Goal: Transaction & Acquisition: Purchase product/service

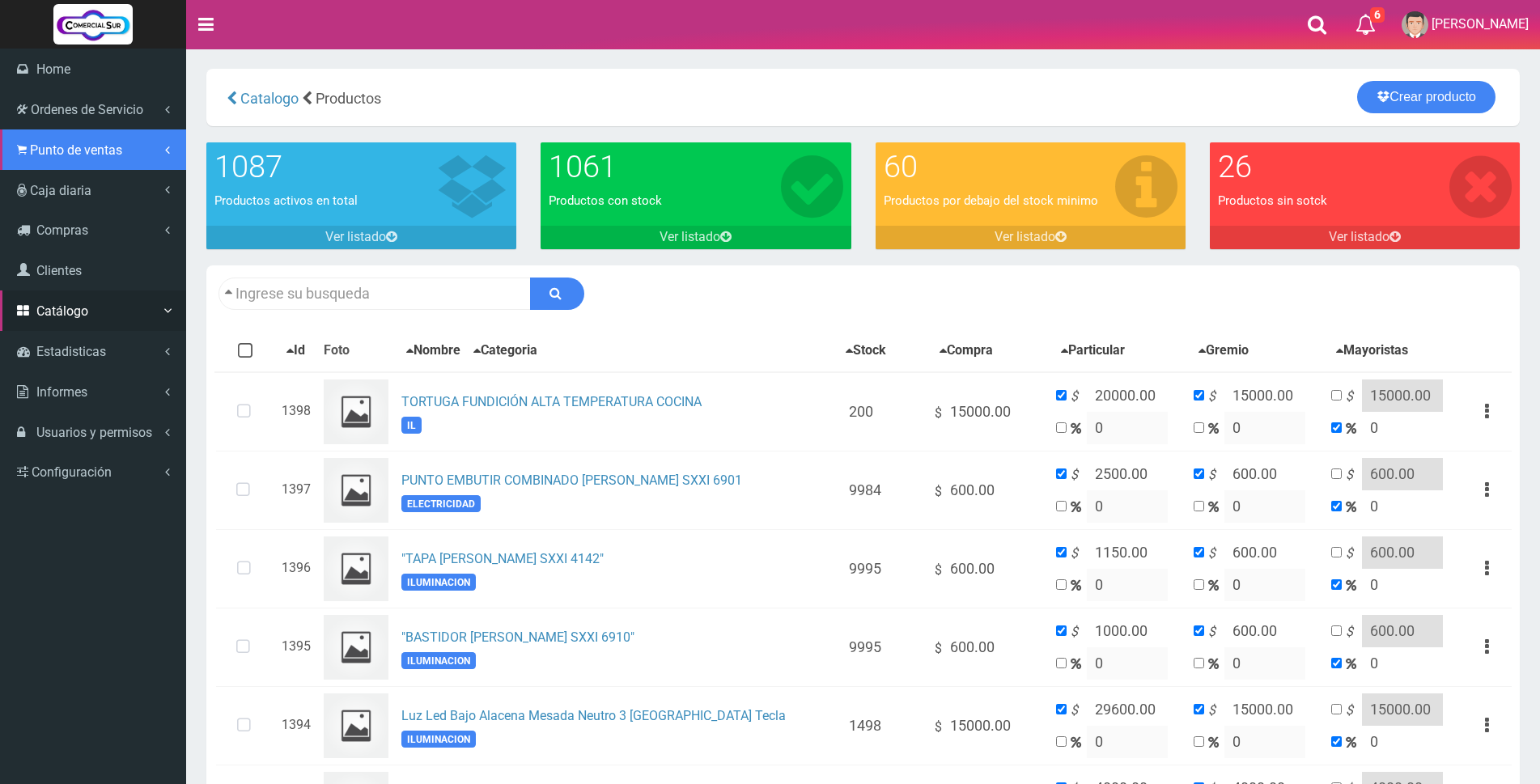
click at [57, 148] on span "Punto de ventas" at bounding box center [76, 150] width 92 height 15
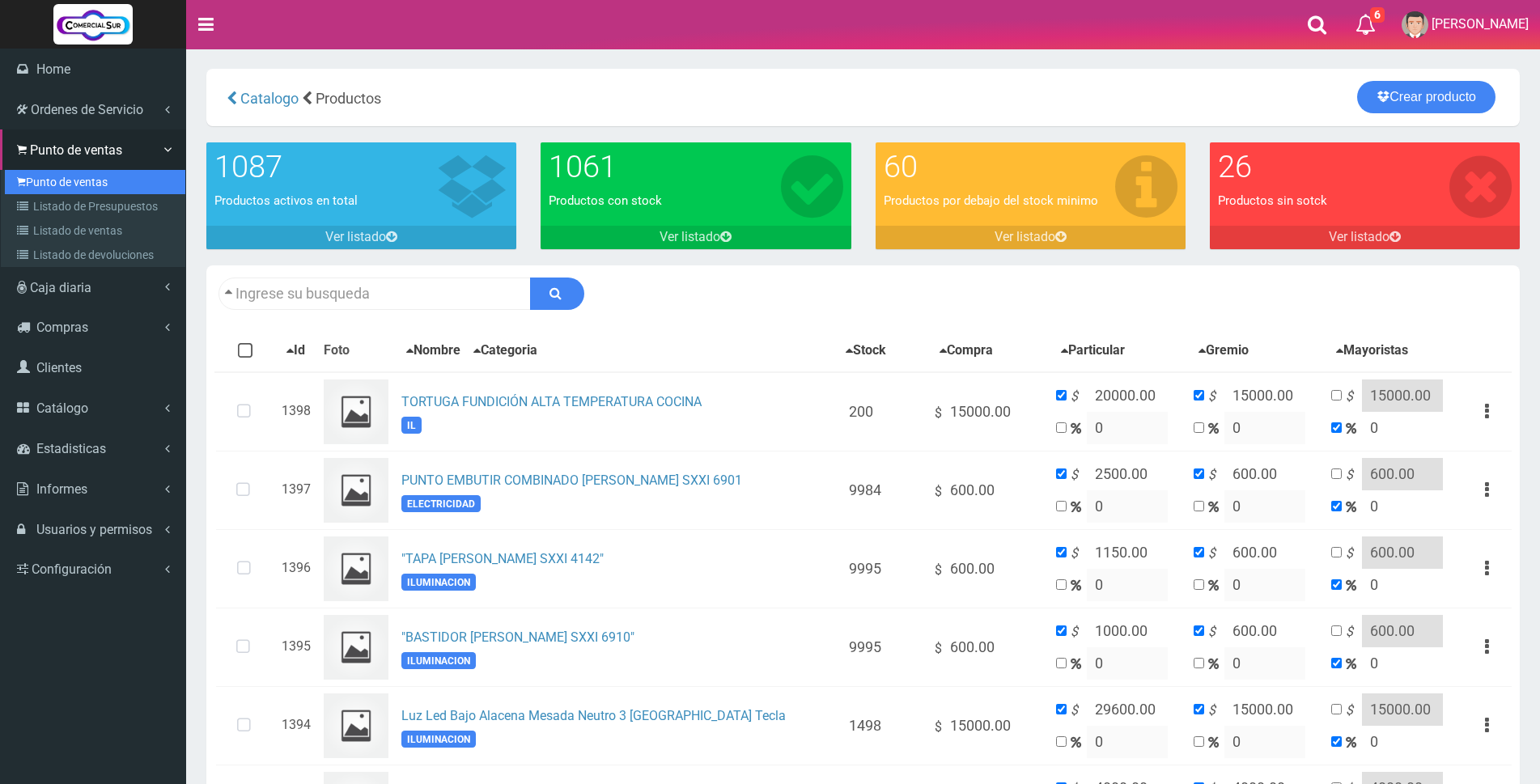
click at [78, 179] on link "Punto de ventas" at bounding box center [95, 181] width 180 height 24
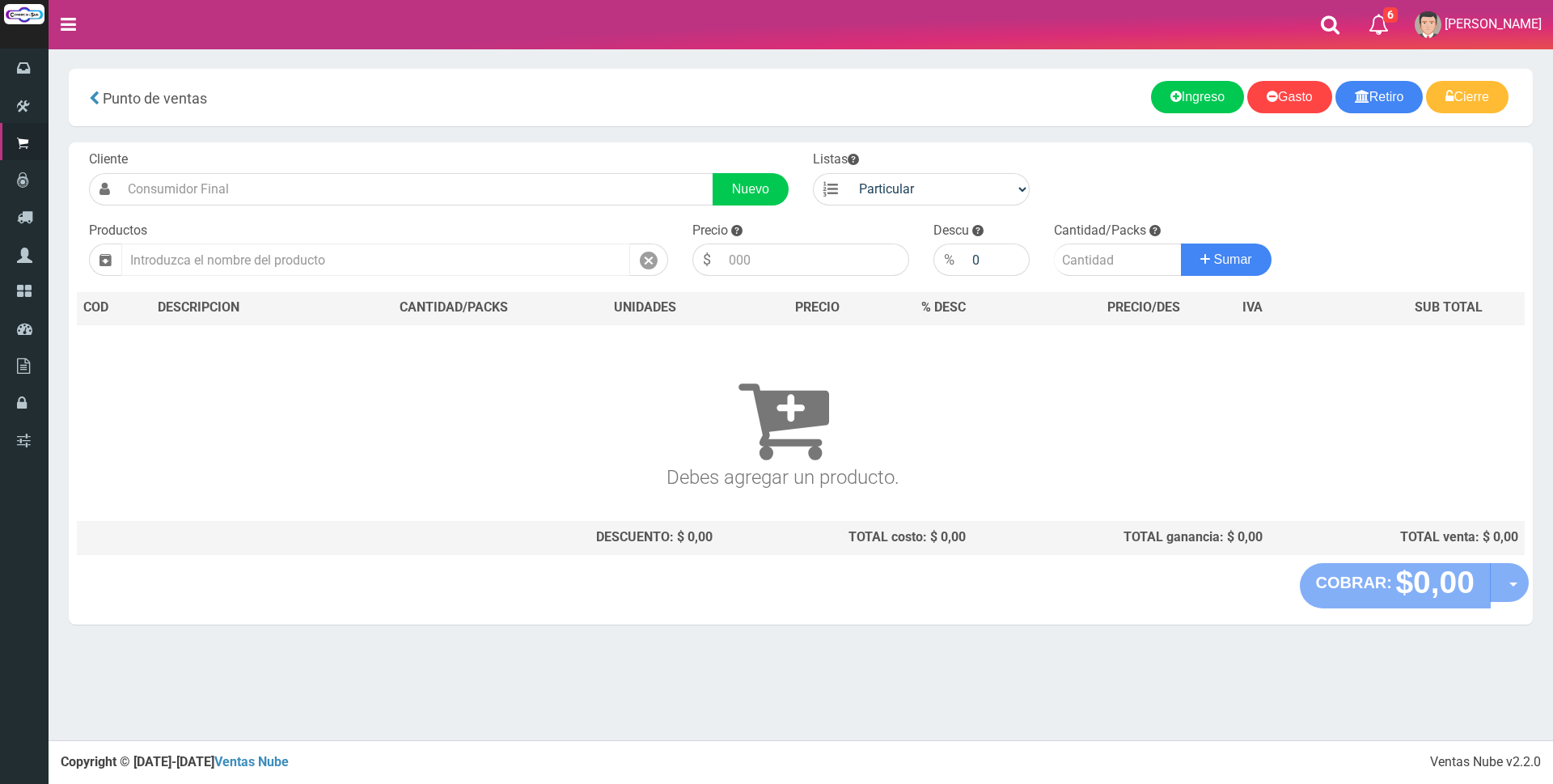
click at [434, 257] on input "text" at bounding box center [376, 260] width 508 height 32
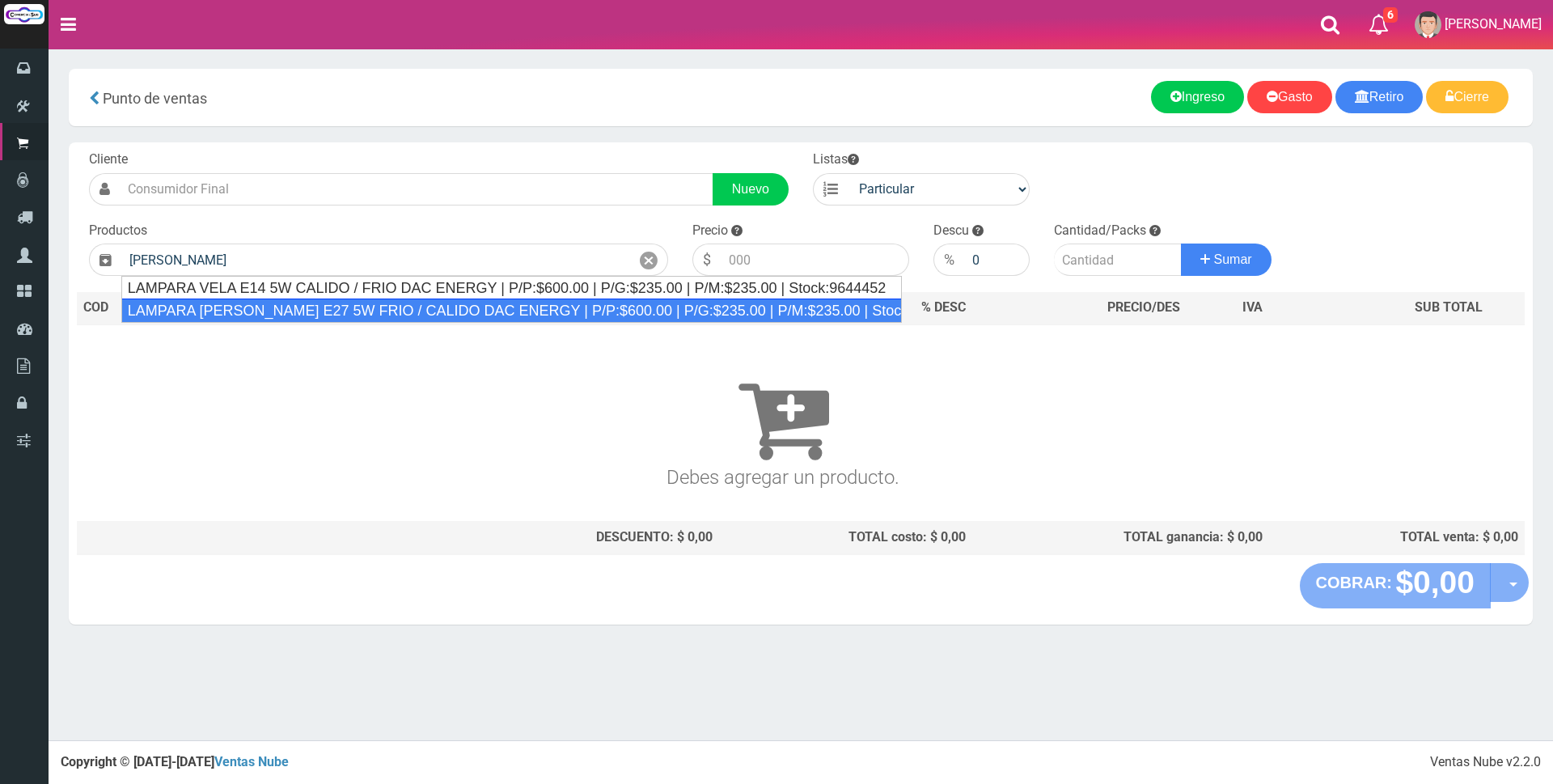
click at [435, 303] on div "LAMPARA VELA E27 5W FRIO / CALIDO DAC ENERGY | P/P:$600.00 | P/G:$235.00 | P/M:…" at bounding box center [512, 310] width 781 height 24
type input "LAMPARA VELA E27 5W FRIO / CALIDO DAC ENERGY | P/P:$600.00 | P/G:$235.00 | P/M:…"
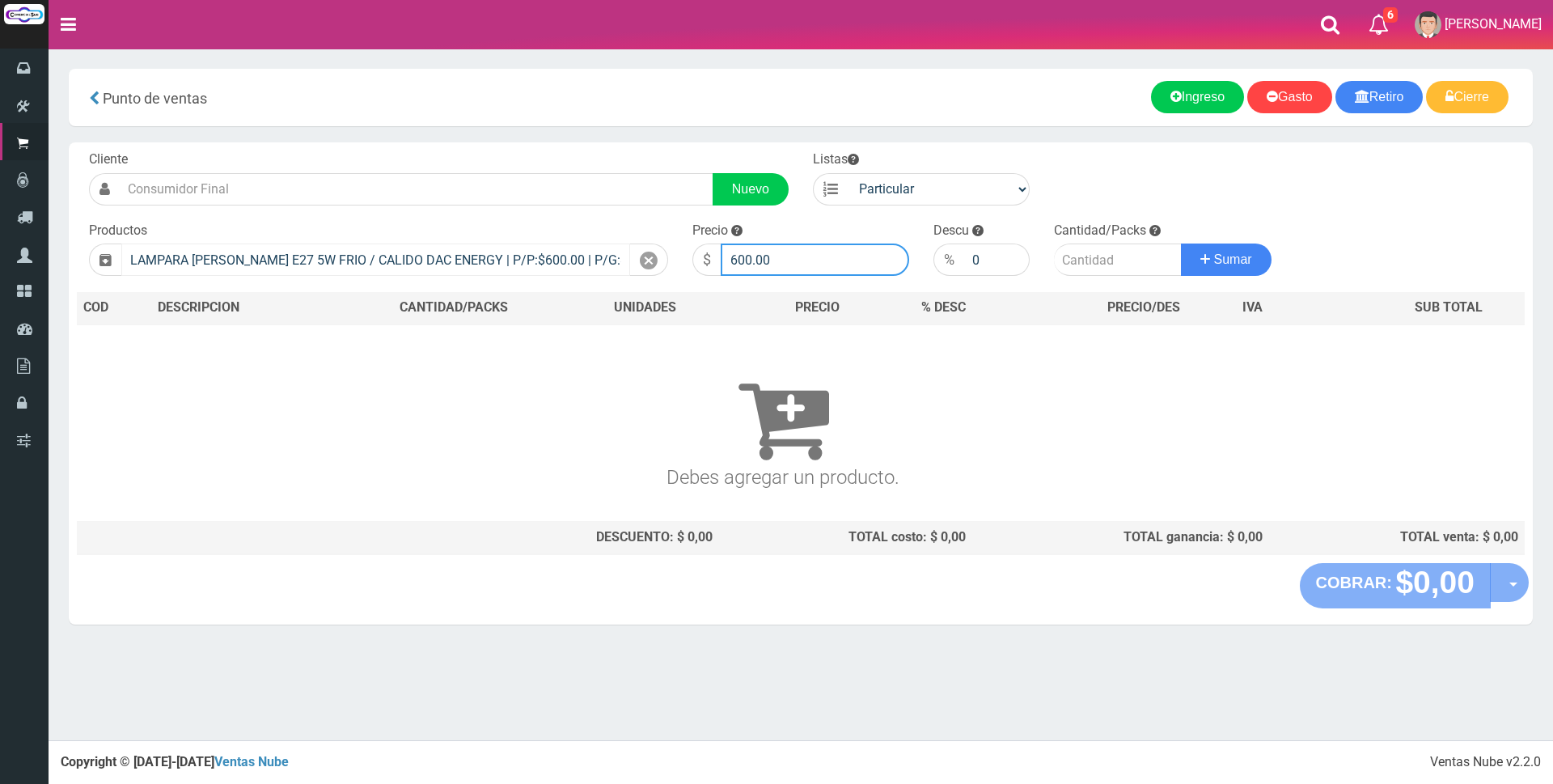
drag, startPoint x: 809, startPoint y: 269, endPoint x: 613, endPoint y: 256, distance: 196.4
click at [614, 150] on form "Cliente Nuevo Listas Particular Gremio Mayoristas" at bounding box center [800, 150] width 1448 height 0
type input "3000"
type input "1"
drag, startPoint x: 788, startPoint y: 257, endPoint x: 577, endPoint y: 257, distance: 211.0
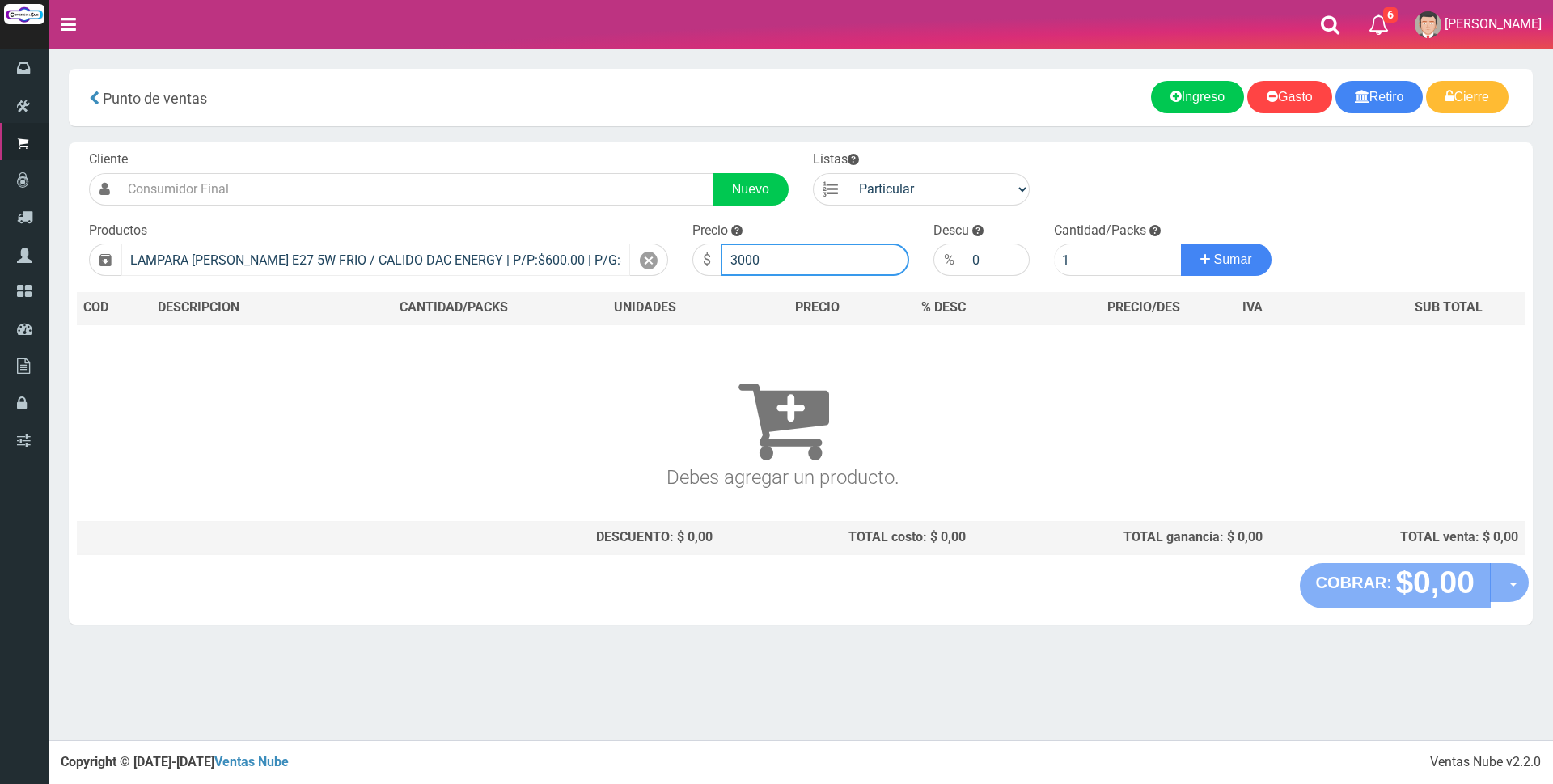
click at [579, 150] on form "Cliente Nuevo Listas Particular Gremio Mayoristas" at bounding box center [800, 150] width 1448 height 0
type input "2500"
click at [1240, 263] on span "Sumar" at bounding box center [1233, 259] width 38 height 14
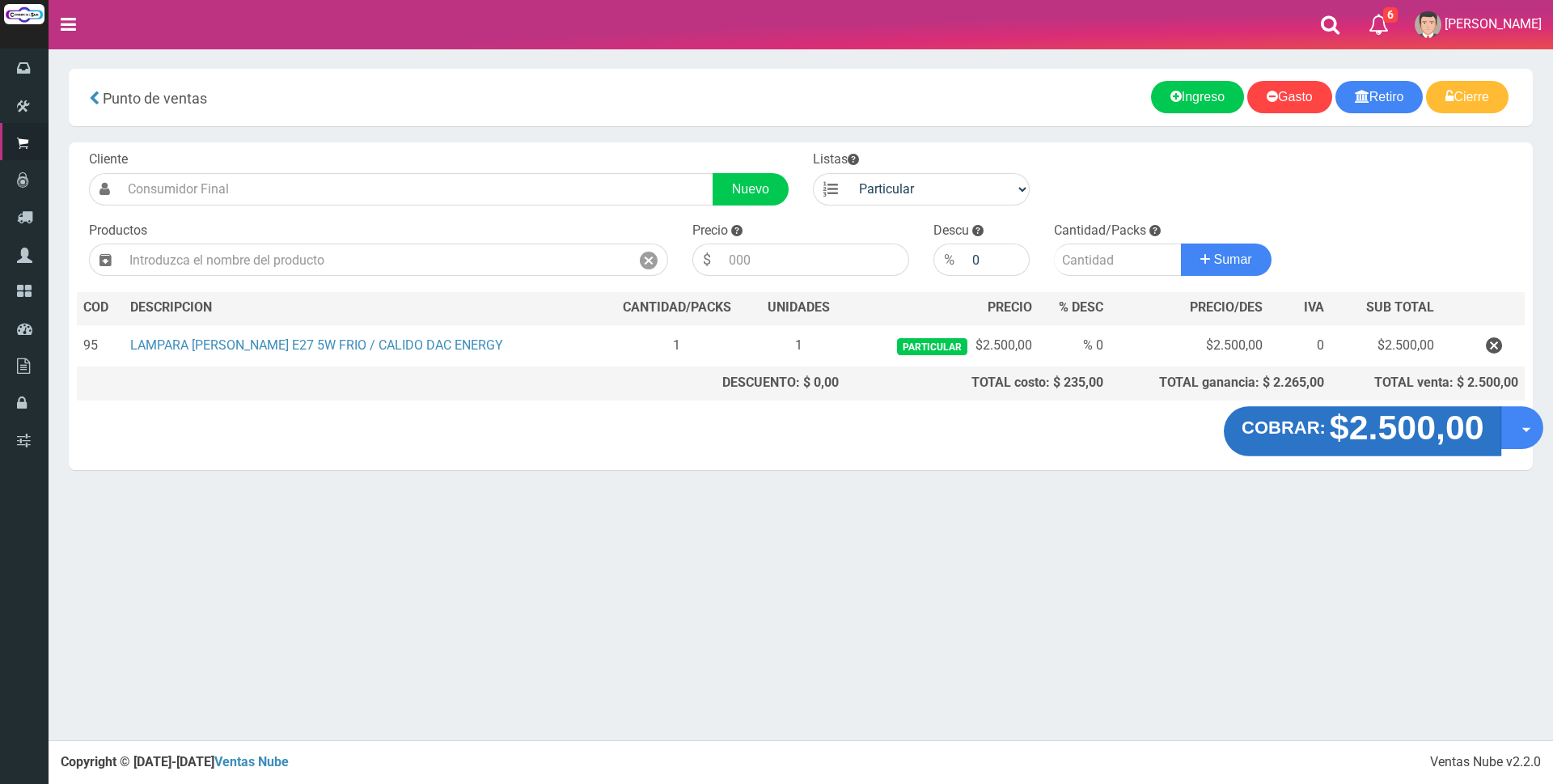
click at [1425, 437] on strong "$2.500,00" at bounding box center [1405, 427] width 154 height 38
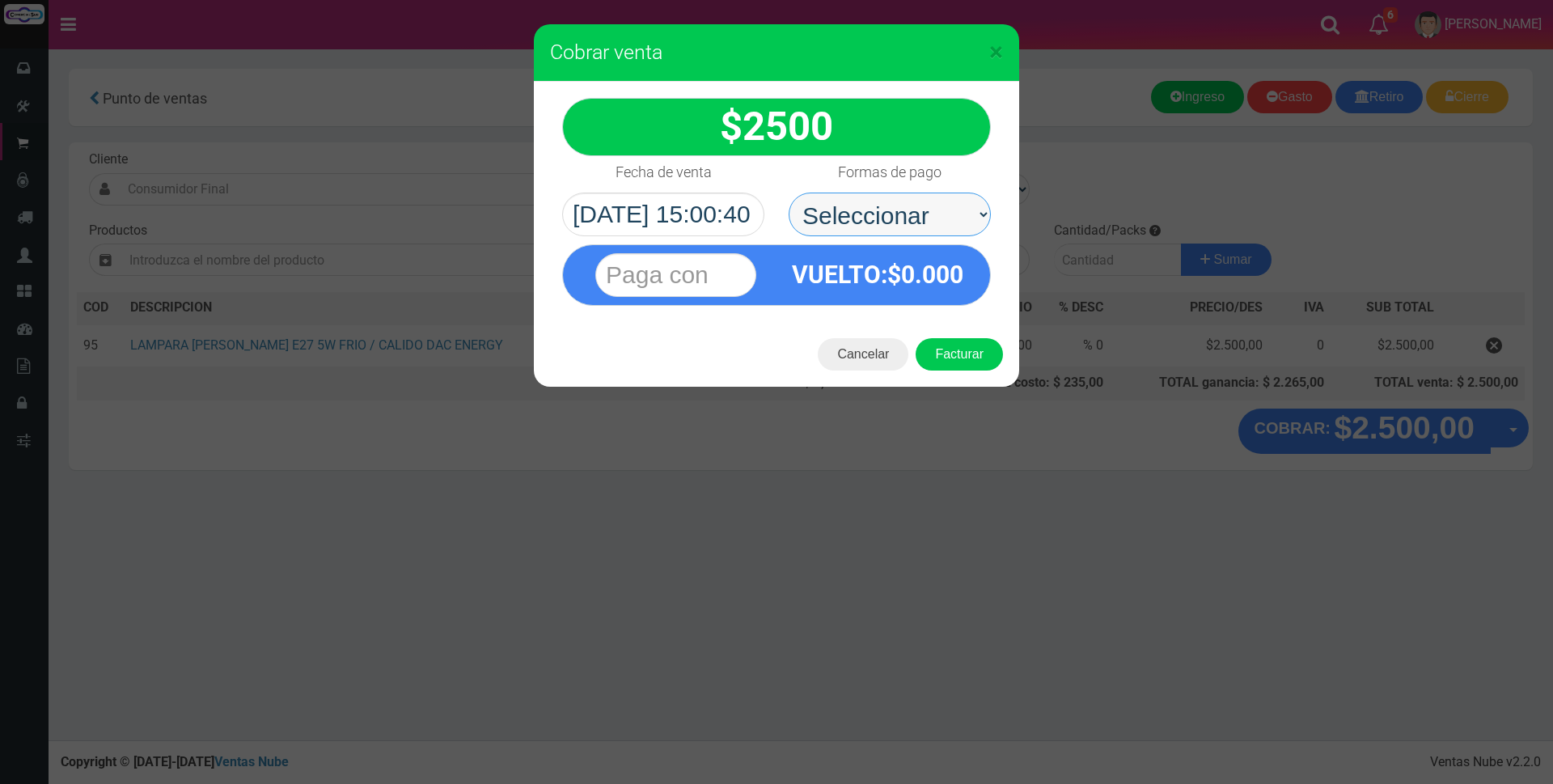
click at [817, 202] on select "Seleccionar Efectivo Tarjeta de Crédito Depósito Débito" at bounding box center [890, 214] width 202 height 43
select select "Efectivo"
click at [789, 193] on select "Seleccionar Efectivo Tarjeta de Crédito Depósito Débito" at bounding box center [890, 214] width 202 height 43
click at [676, 276] on input "text" at bounding box center [675, 275] width 161 height 43
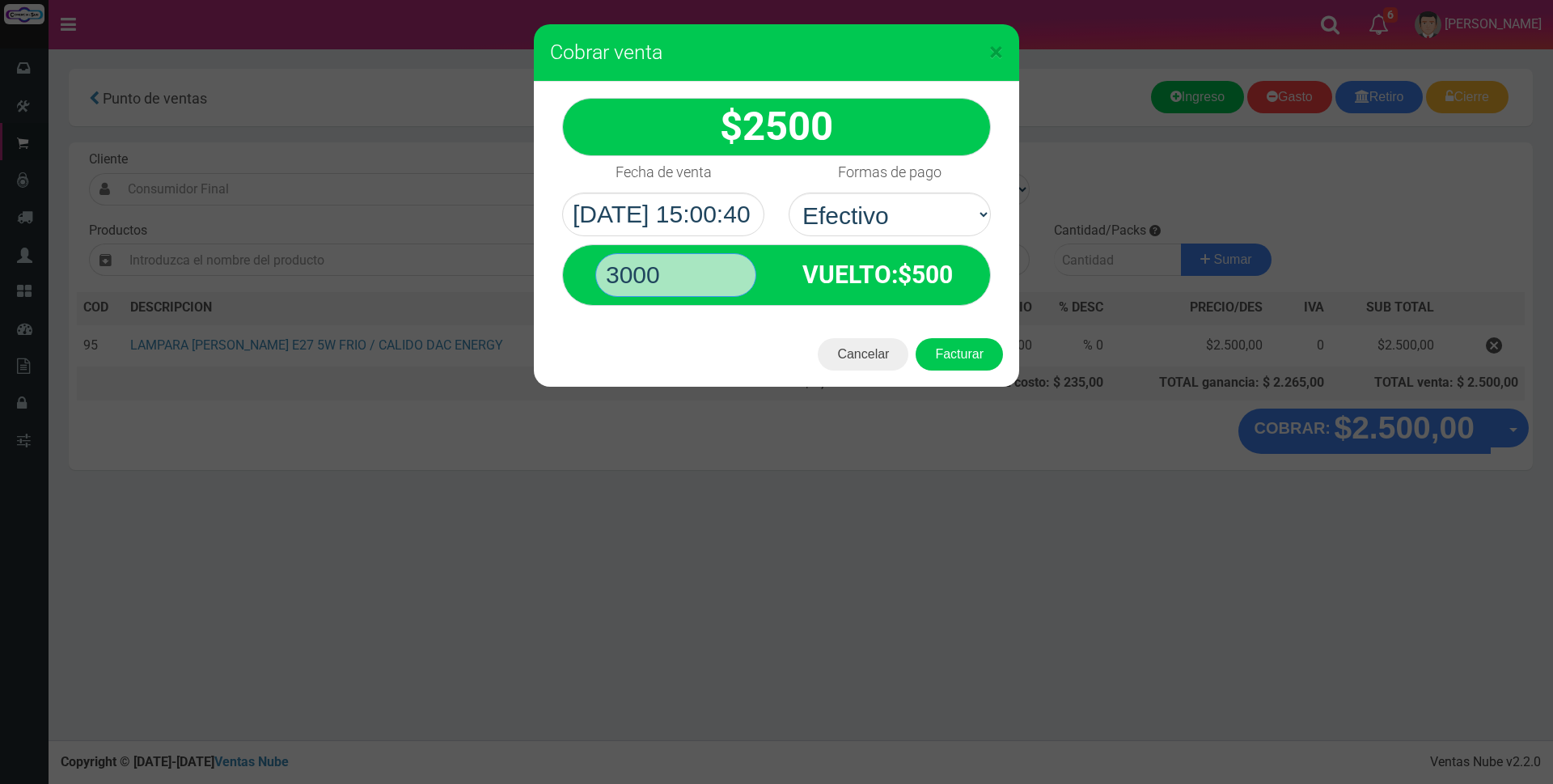
type input "3000"
click at [916, 338] on button "Facturar" at bounding box center [959, 354] width 87 height 32
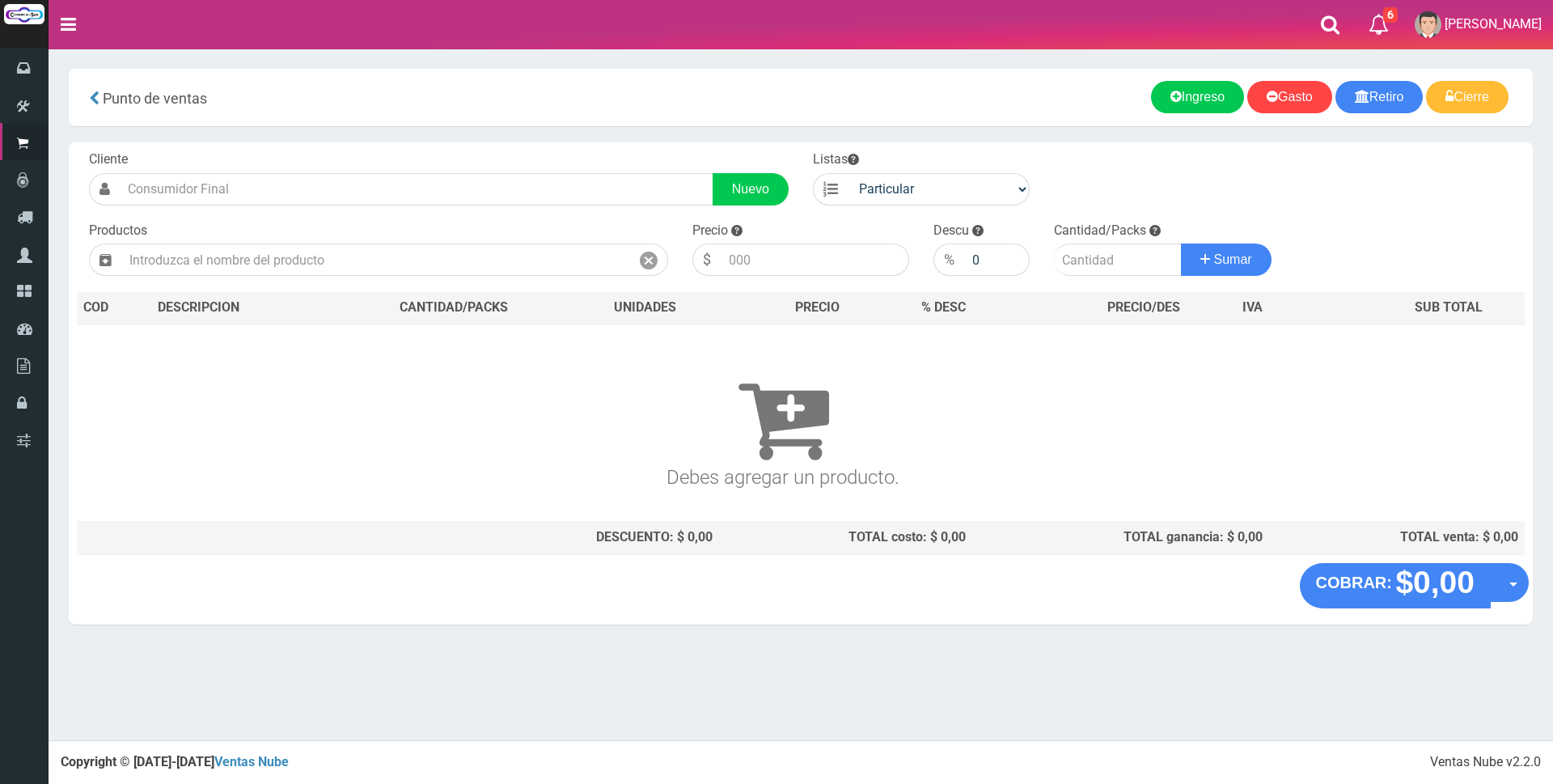
click at [1286, 23] on nav "Toggle navigation 6 6 Gaston a Presup. Aceptado OS: 5 El Wed 11 Dec 2019 12:12 …" at bounding box center [800, 24] width 1504 height 50
click at [359, 259] on input "text" at bounding box center [376, 260] width 508 height 32
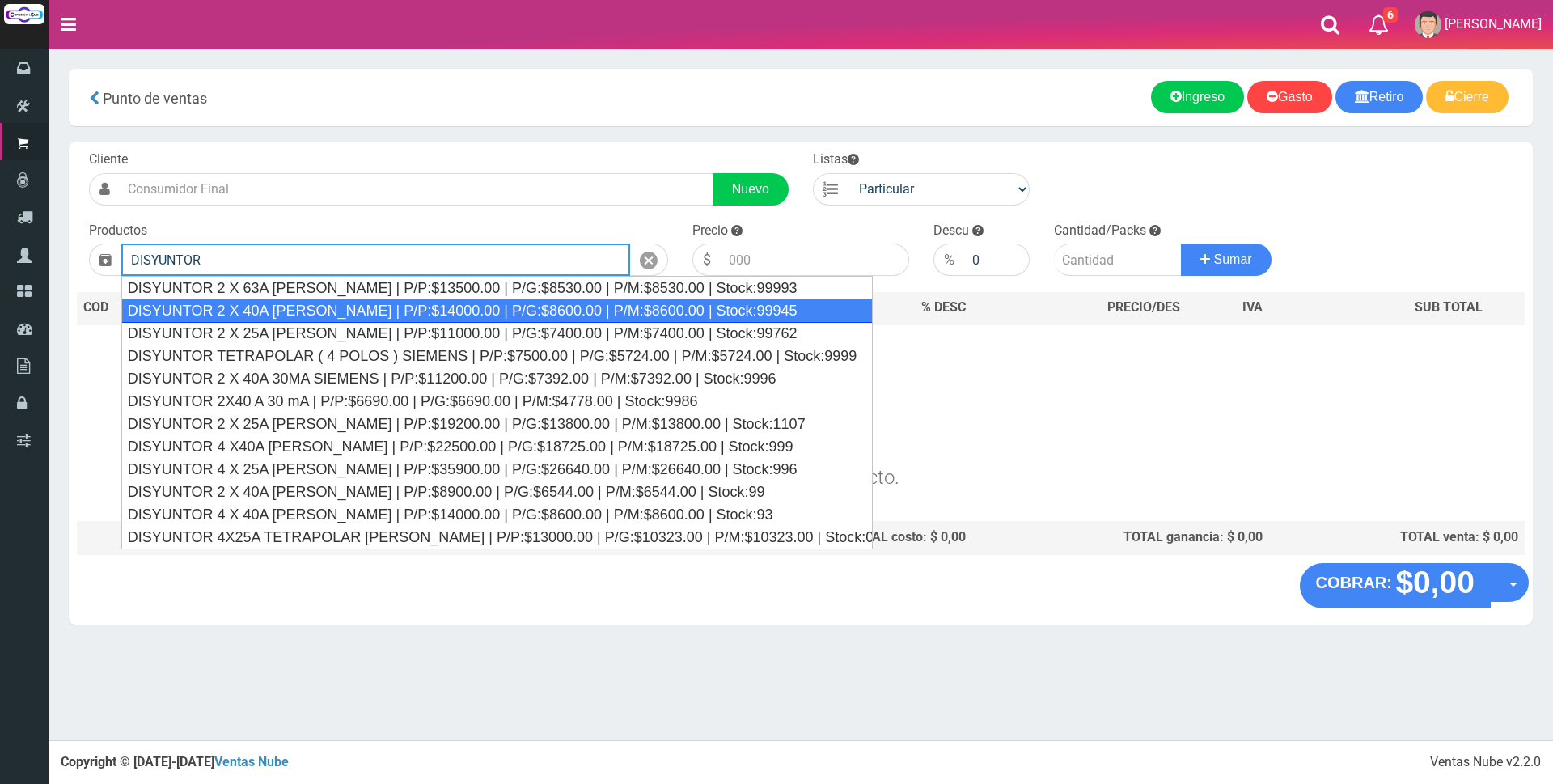
click at [272, 313] on div "DISYUNTOR 2 X 40A SICA | P/P:$14000.00 | P/G:$8600.00 | P/M:$8600.00 | Stock:99…" at bounding box center [498, 310] width 753 height 24
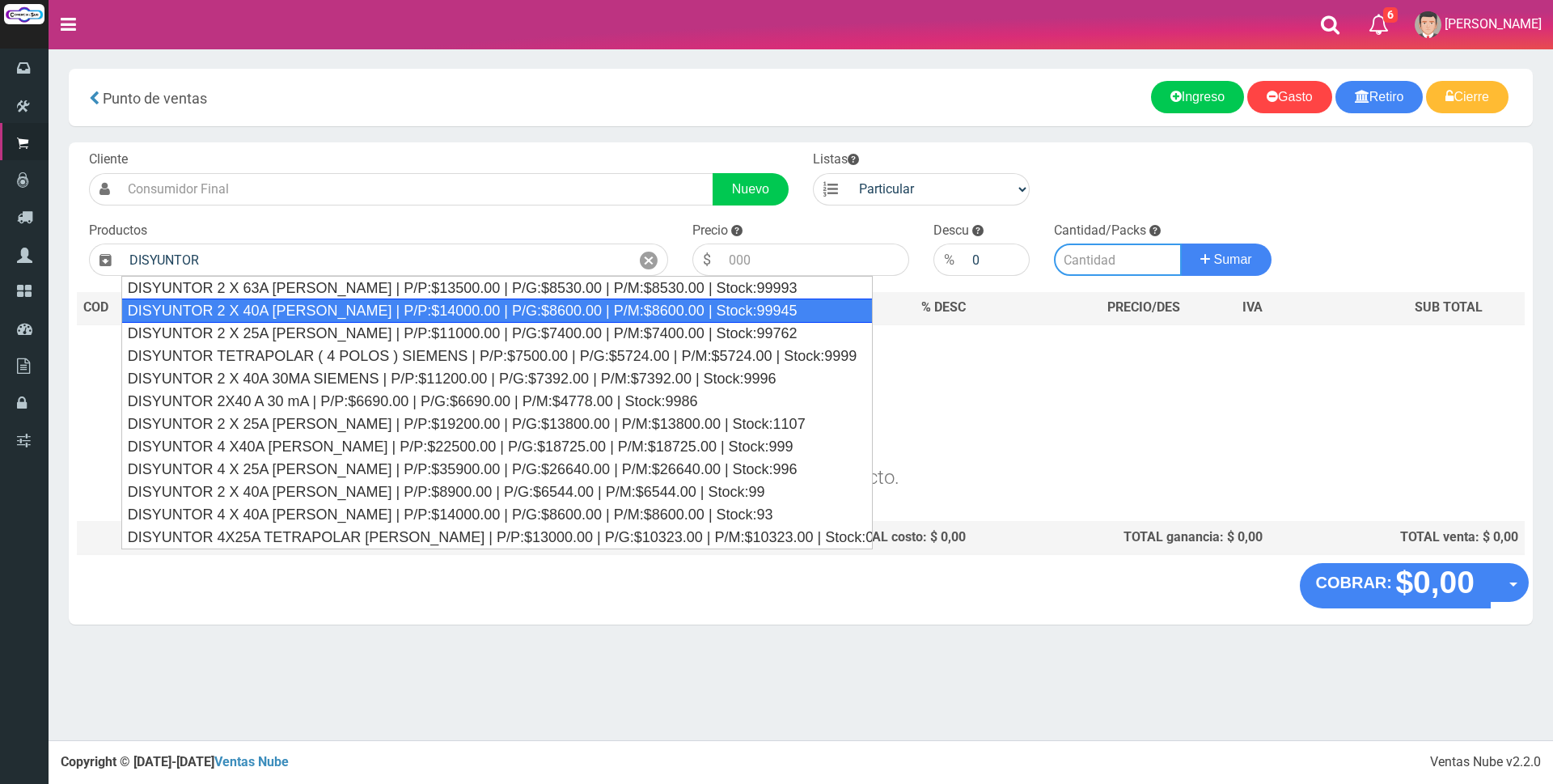
type input "DISYUNTOR 2 X 40A SICA | P/P:$14000.00 | P/G:$8600.00 | P/M:$8600.00 | Stock:99…"
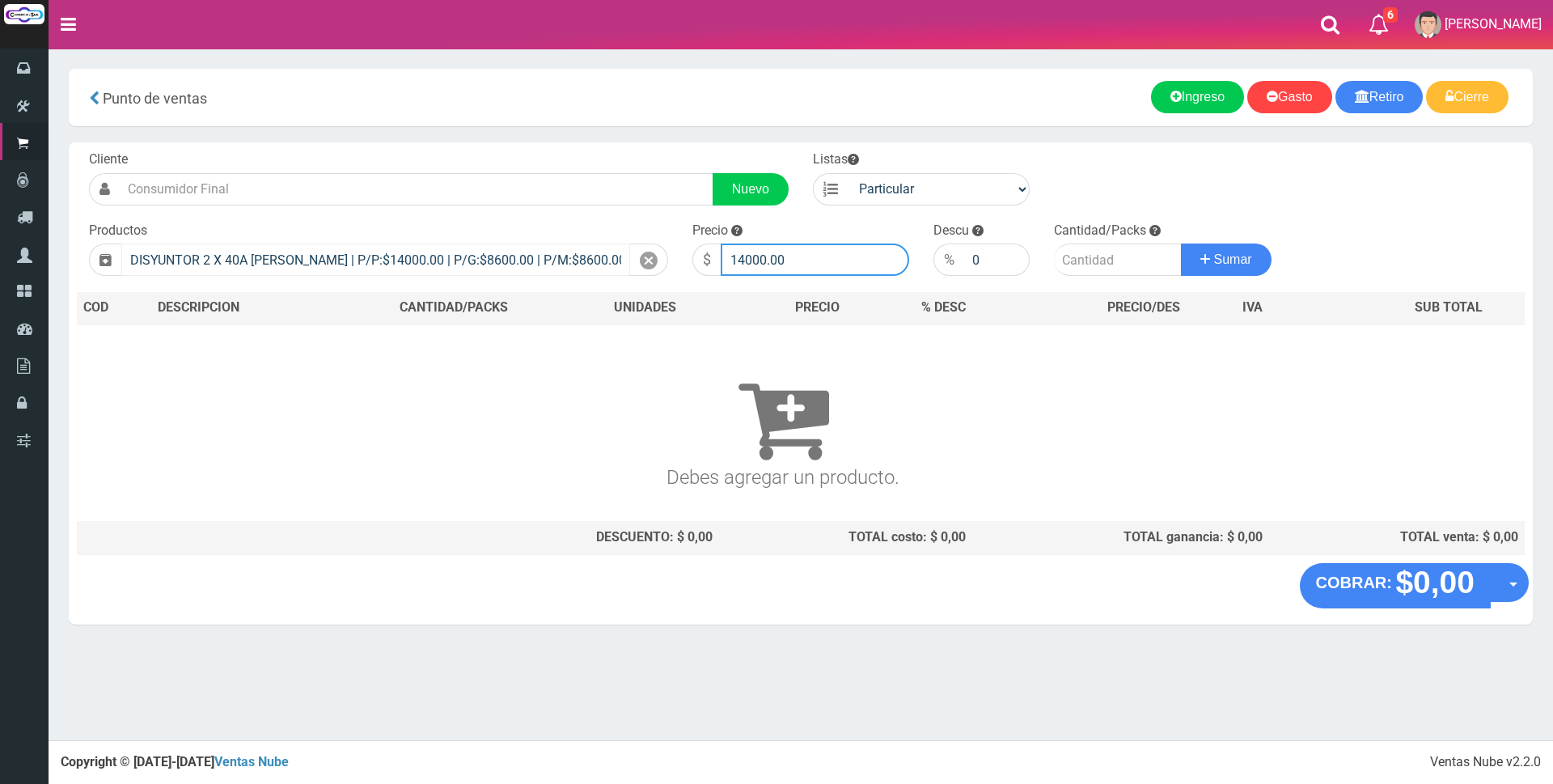
drag, startPoint x: 801, startPoint y: 254, endPoint x: 578, endPoint y: 258, distance: 223.0
click at [578, 150] on form "Cliente Nuevo Listas Particular Gremio Mayoristas" at bounding box center [800, 150] width 1448 height 0
type input "30200"
type input "1"
click at [1181, 243] on button "Sumar" at bounding box center [1226, 260] width 91 height 32
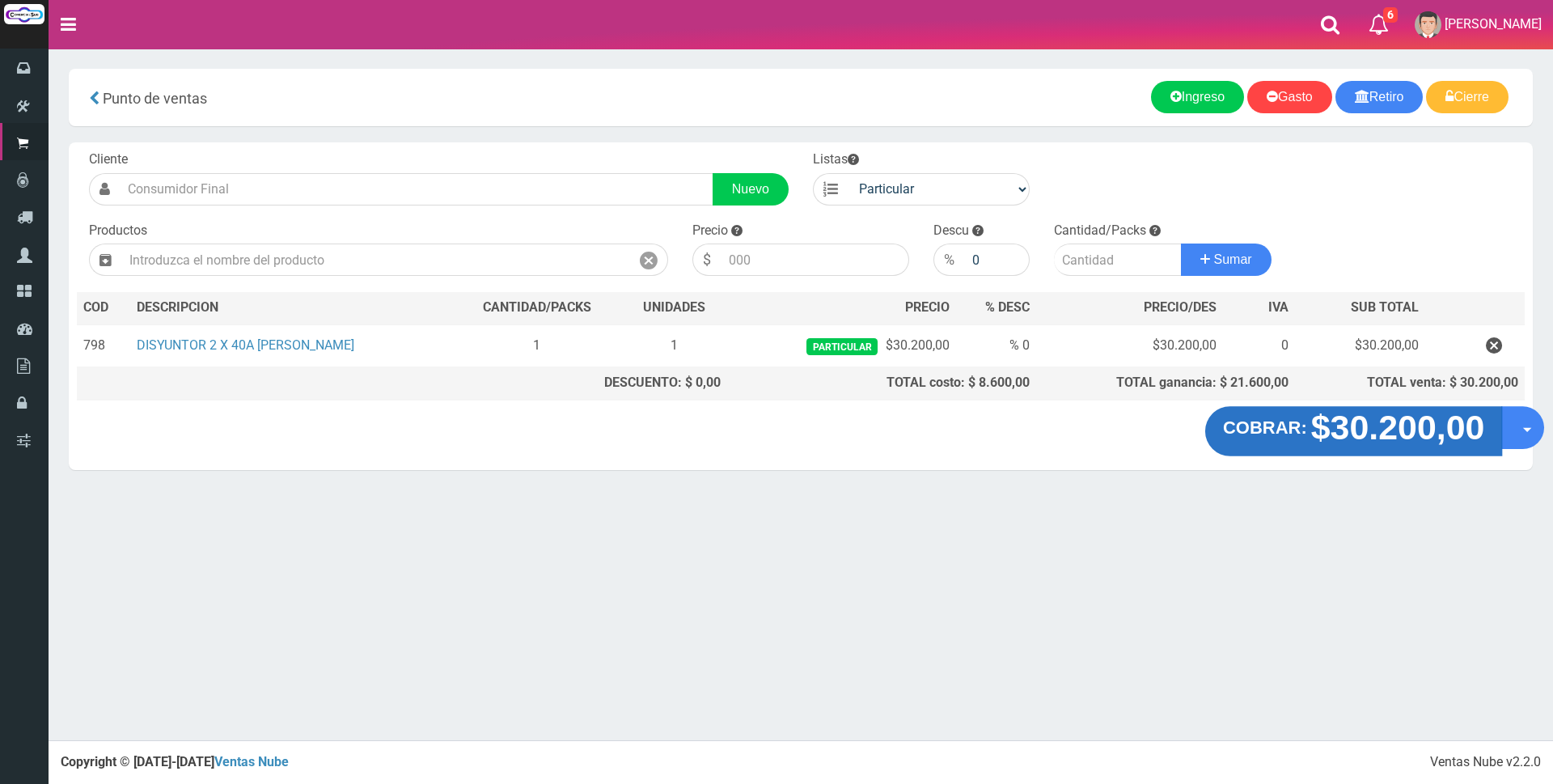
click at [1335, 441] on strong "$30.200,00" at bounding box center [1398, 427] width 174 height 38
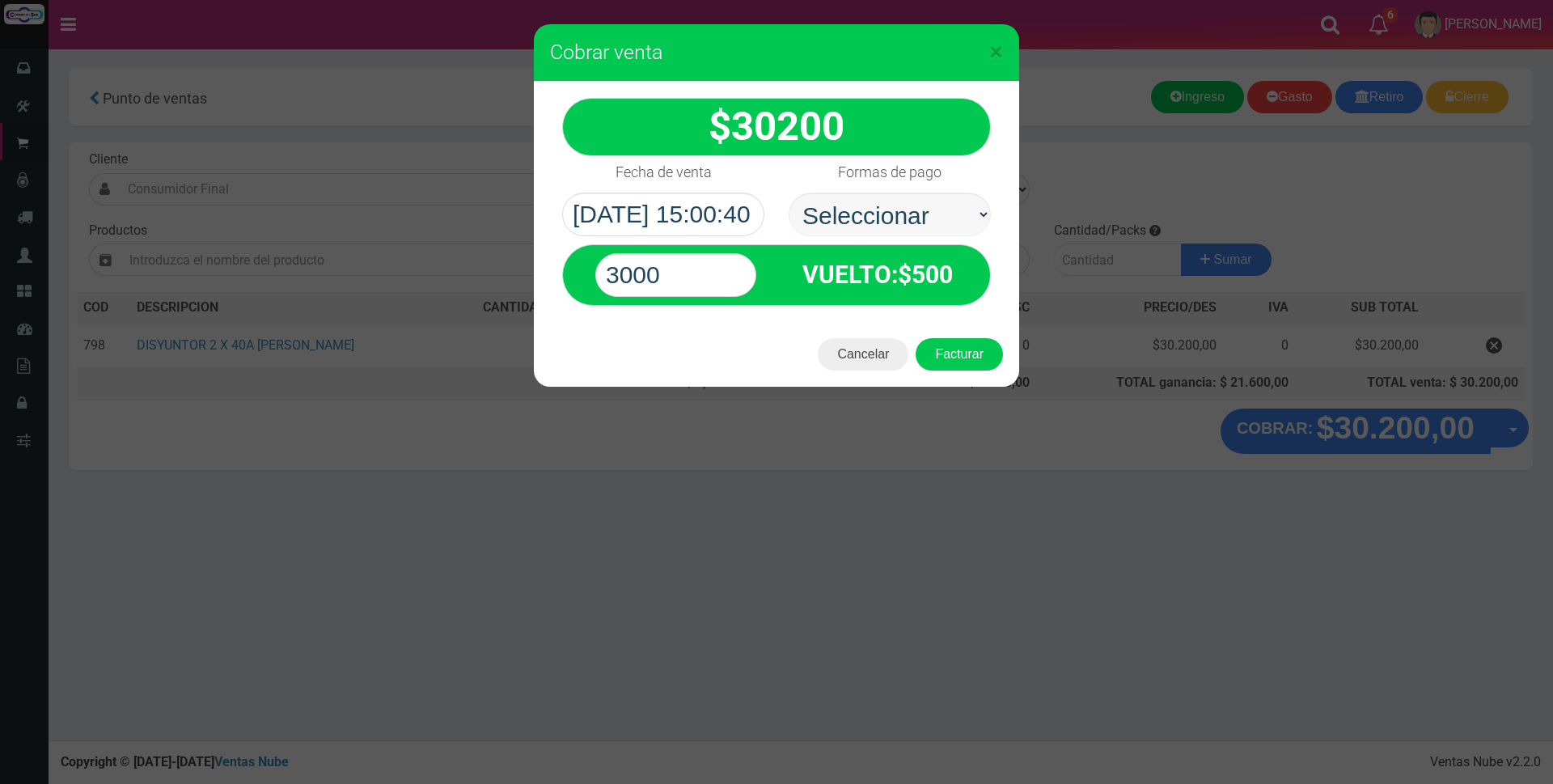
click at [898, 218] on select "Seleccionar Efectivo Tarjeta de Crédito Depósito Débito" at bounding box center [890, 214] width 202 height 43
select select "Tarjeta de Crédito"
click at [789, 193] on select "Seleccionar Efectivo Tarjeta de Crédito Depósito Débito" at bounding box center [890, 214] width 202 height 43
drag, startPoint x: 699, startPoint y: 286, endPoint x: 374, endPoint y: 282, distance: 325.0
click at [380, 285] on div "× Cobrar venta 30200" at bounding box center [776, 392] width 1553 height 784
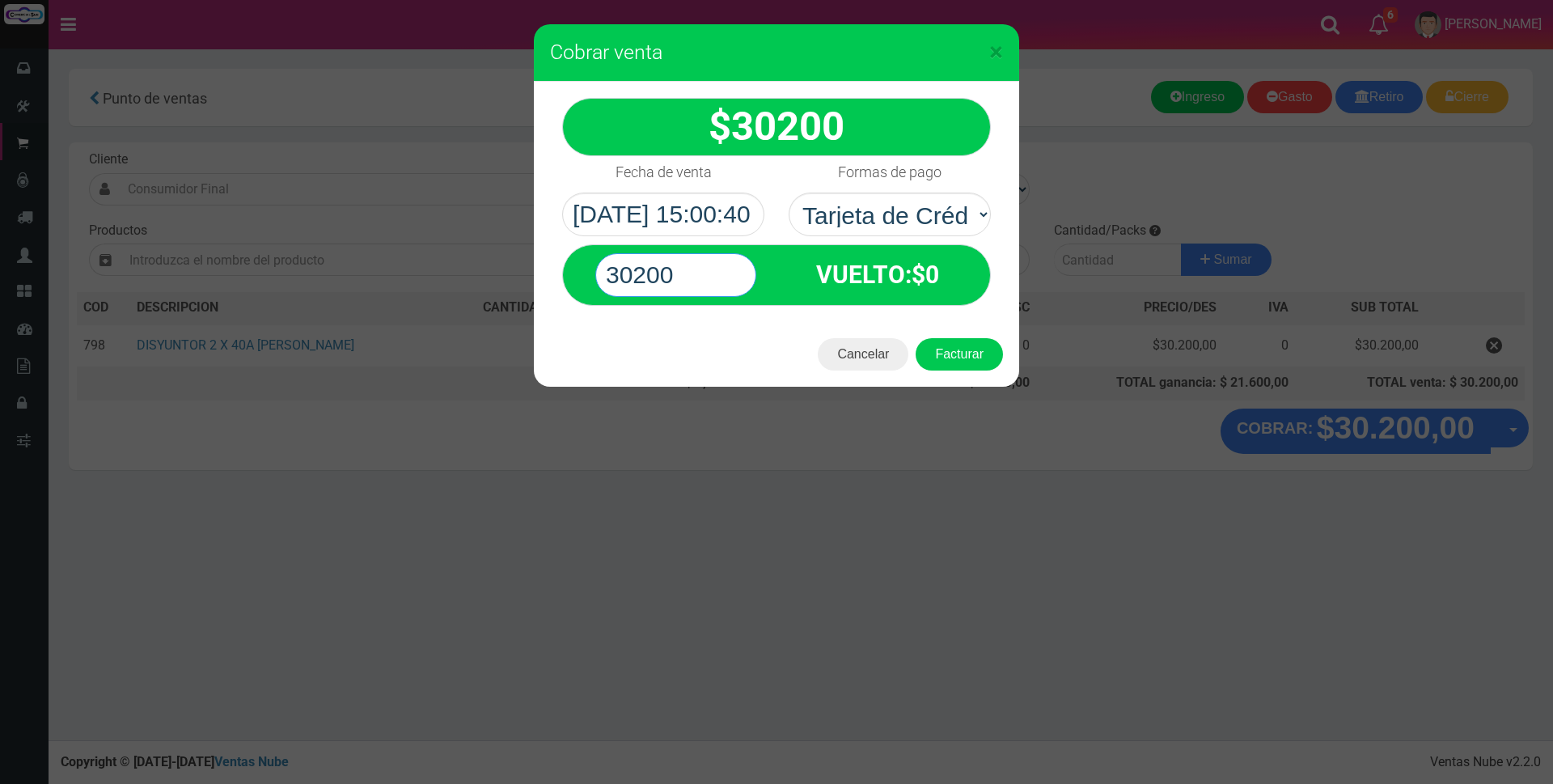
type input "30200"
click at [916, 338] on button "Facturar" at bounding box center [959, 354] width 87 height 32
